Goal: Browse casually

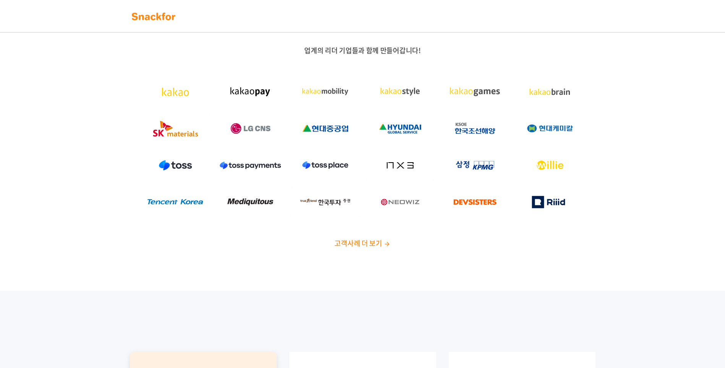
click at [366, 240] on span "고객사례 더 보기" at bounding box center [357, 243] width 47 height 10
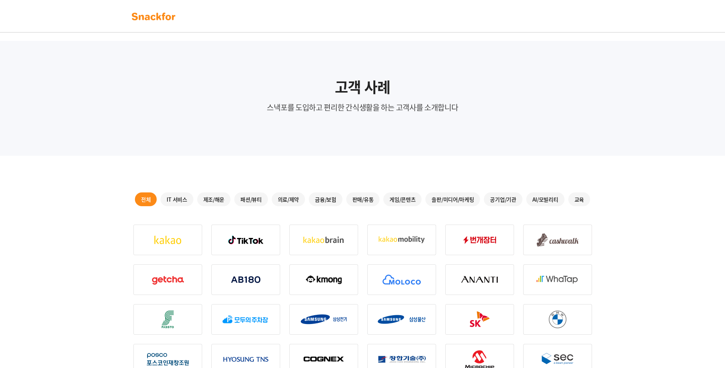
click at [165, 22] on img at bounding box center [154, 16] width 48 height 12
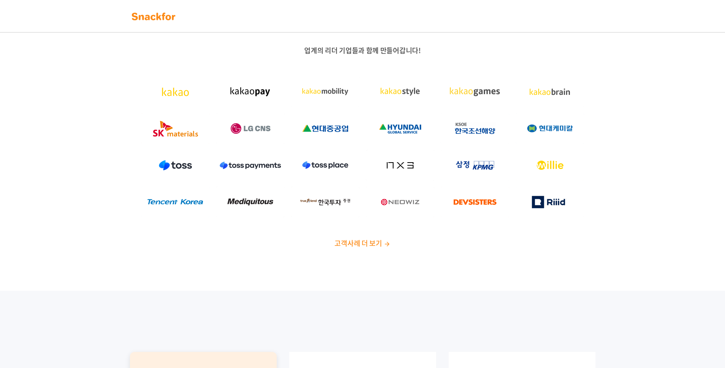
click at [95, 125] on div "업계의 리더 기업들과 함께 만들어갑니다! 고객사례 더 보기" at bounding box center [362, 149] width 725 height 281
